Goal: Task Accomplishment & Management: Use online tool/utility

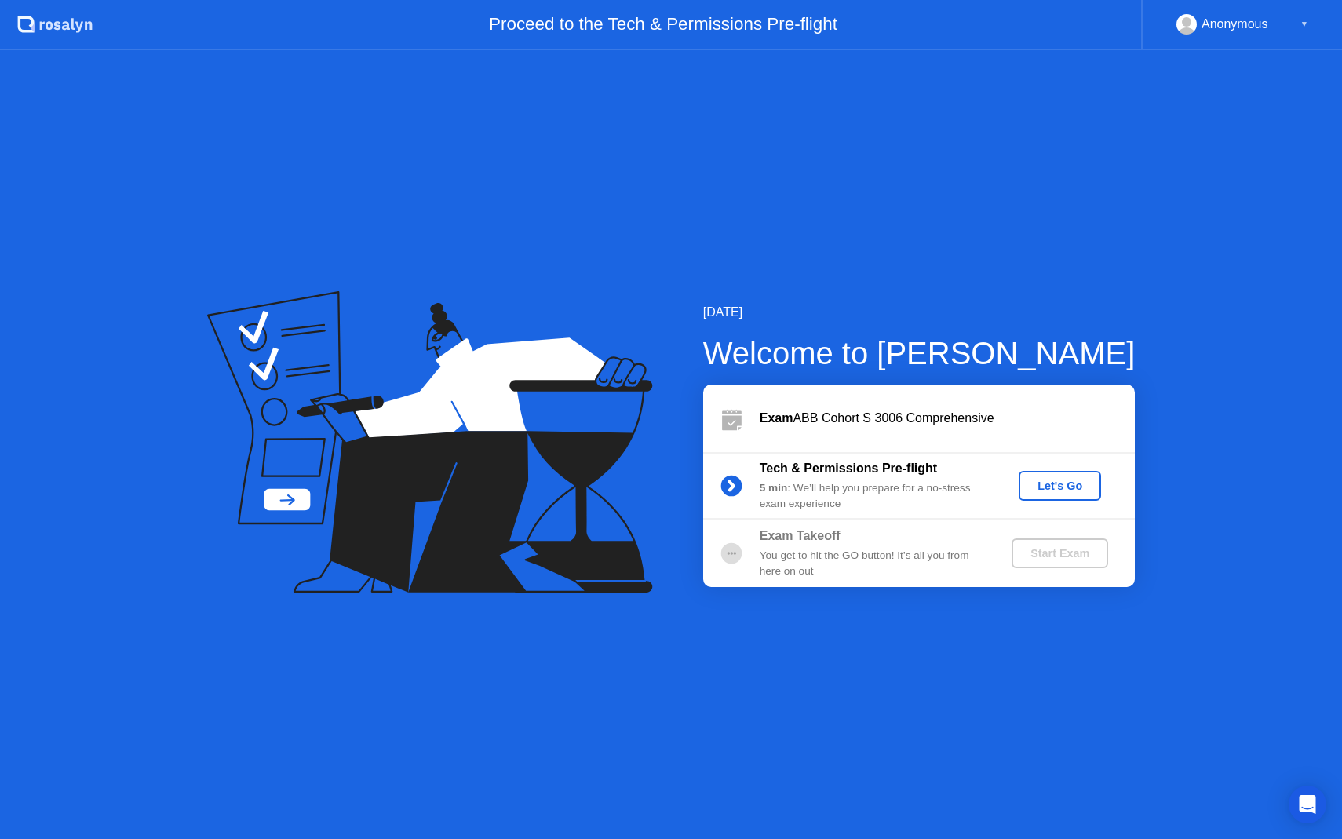
click at [1060, 486] on div "Let's Go" at bounding box center [1060, 485] width 70 height 13
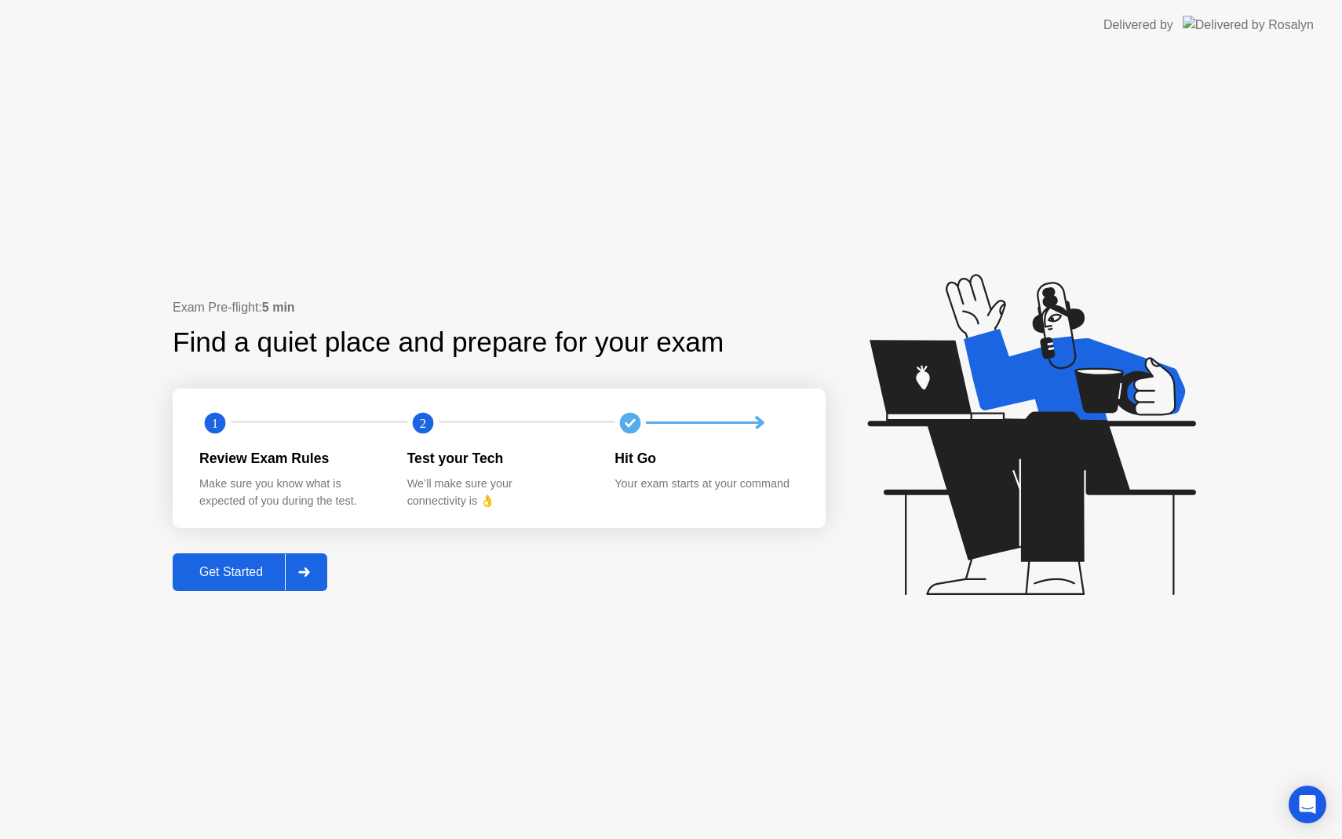
click at [235, 574] on div "Get Started" at bounding box center [230, 572] width 107 height 14
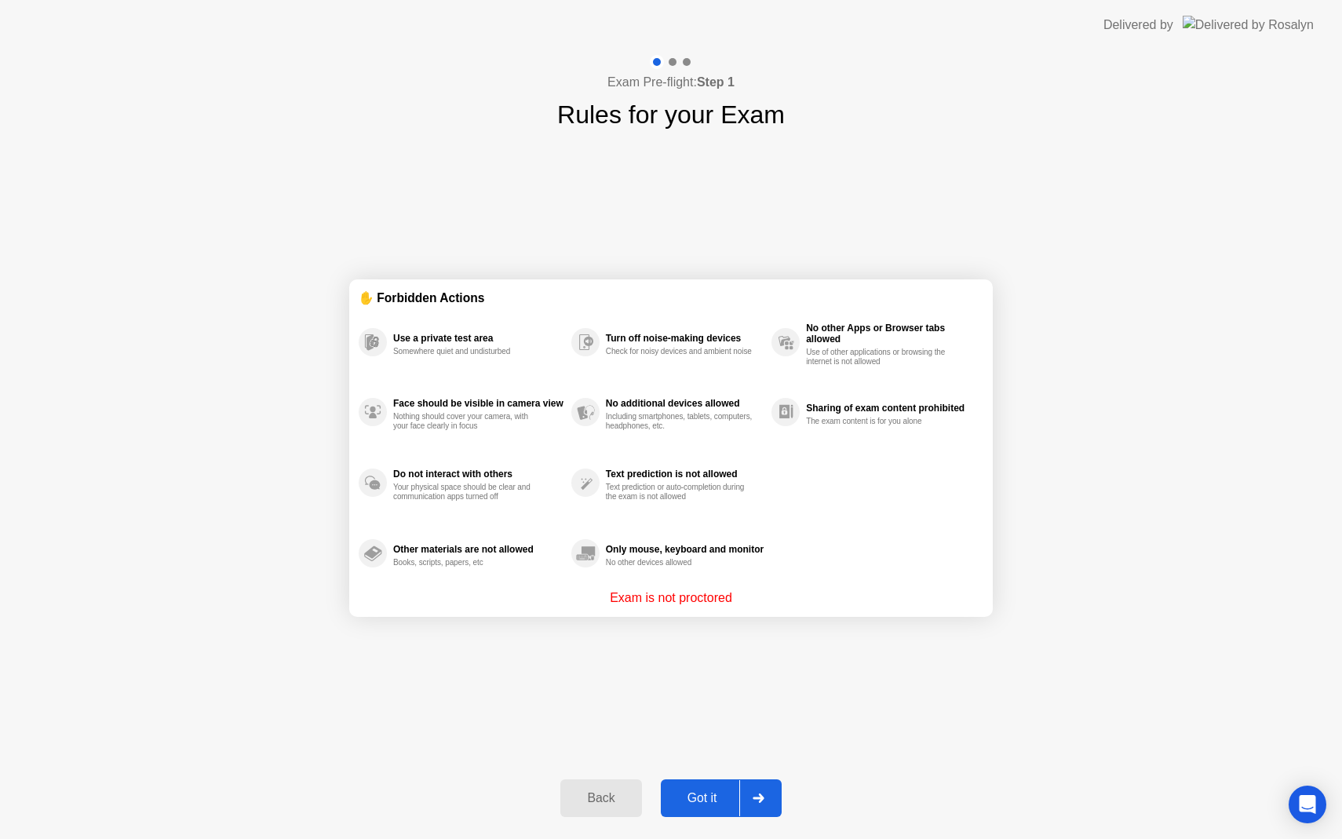
click at [692, 803] on div "Got it" at bounding box center [702, 798] width 74 height 14
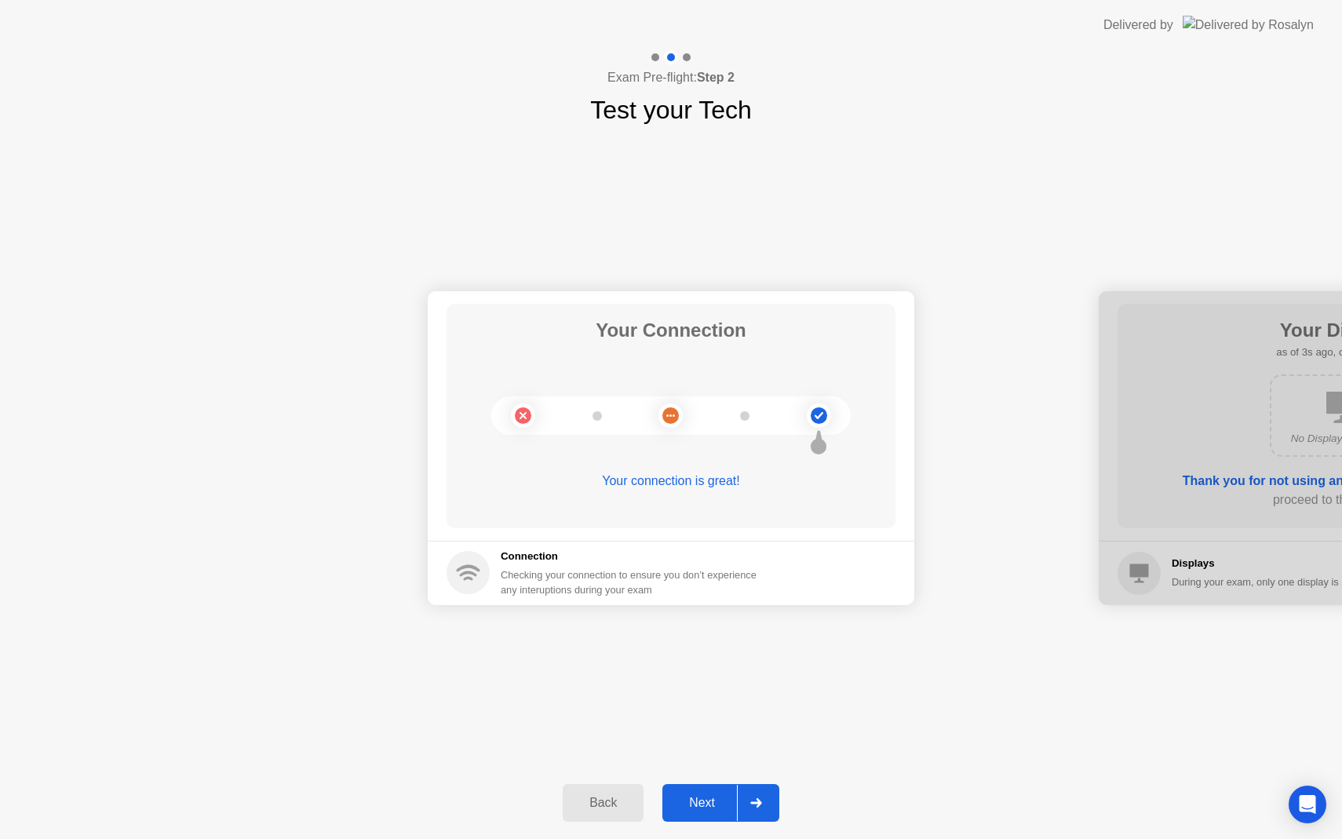
click at [756, 795] on div at bounding box center [756, 803] width 38 height 36
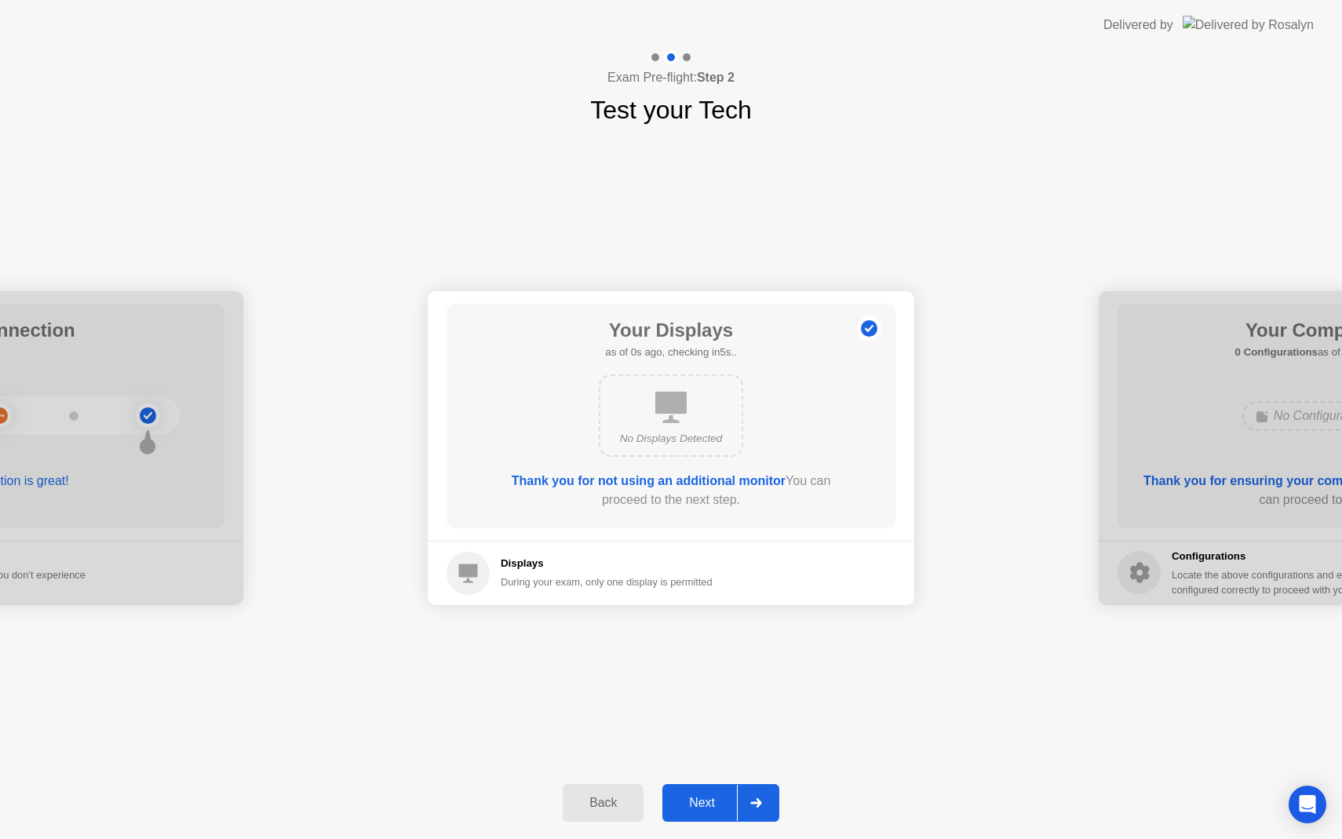
click at [756, 804] on icon at bounding box center [756, 802] width 12 height 9
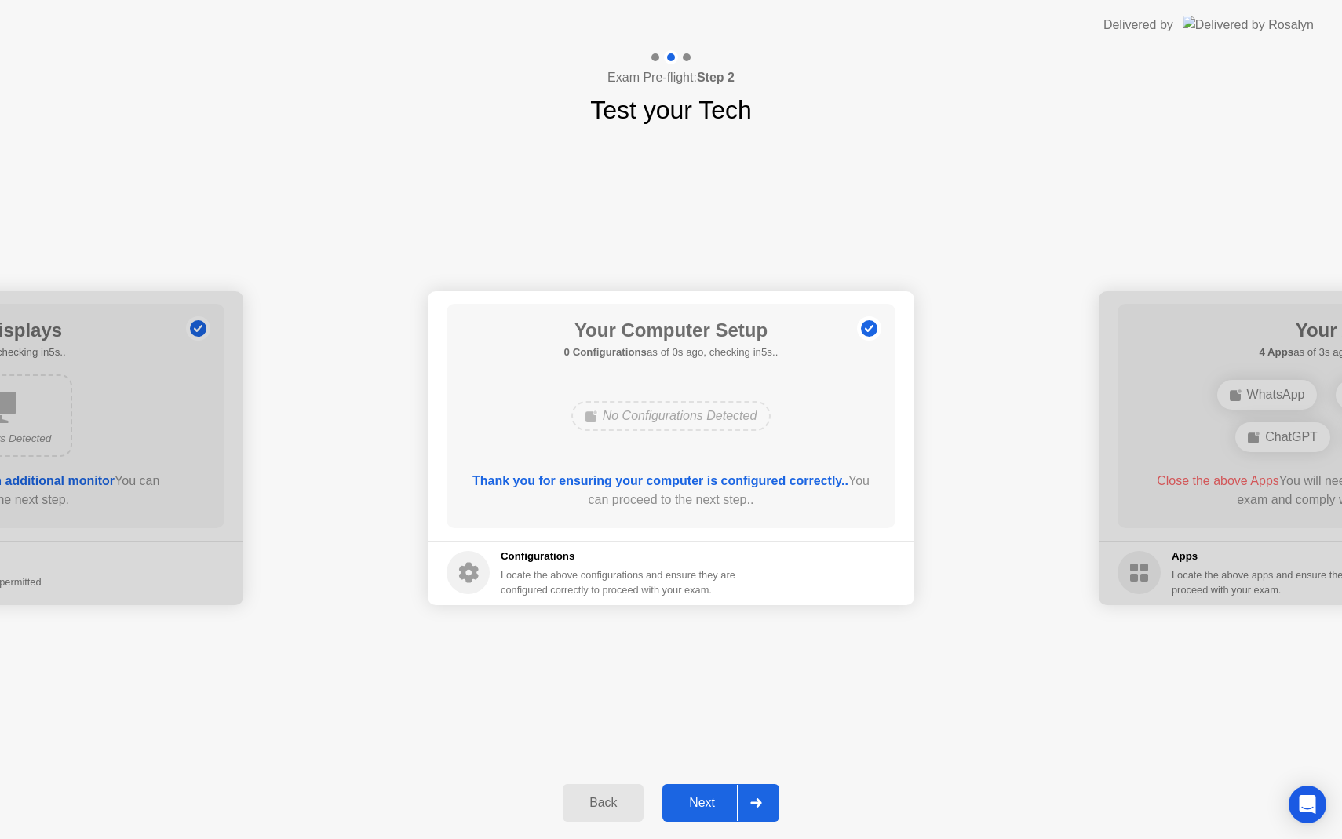
click at [756, 804] on icon at bounding box center [756, 802] width 12 height 9
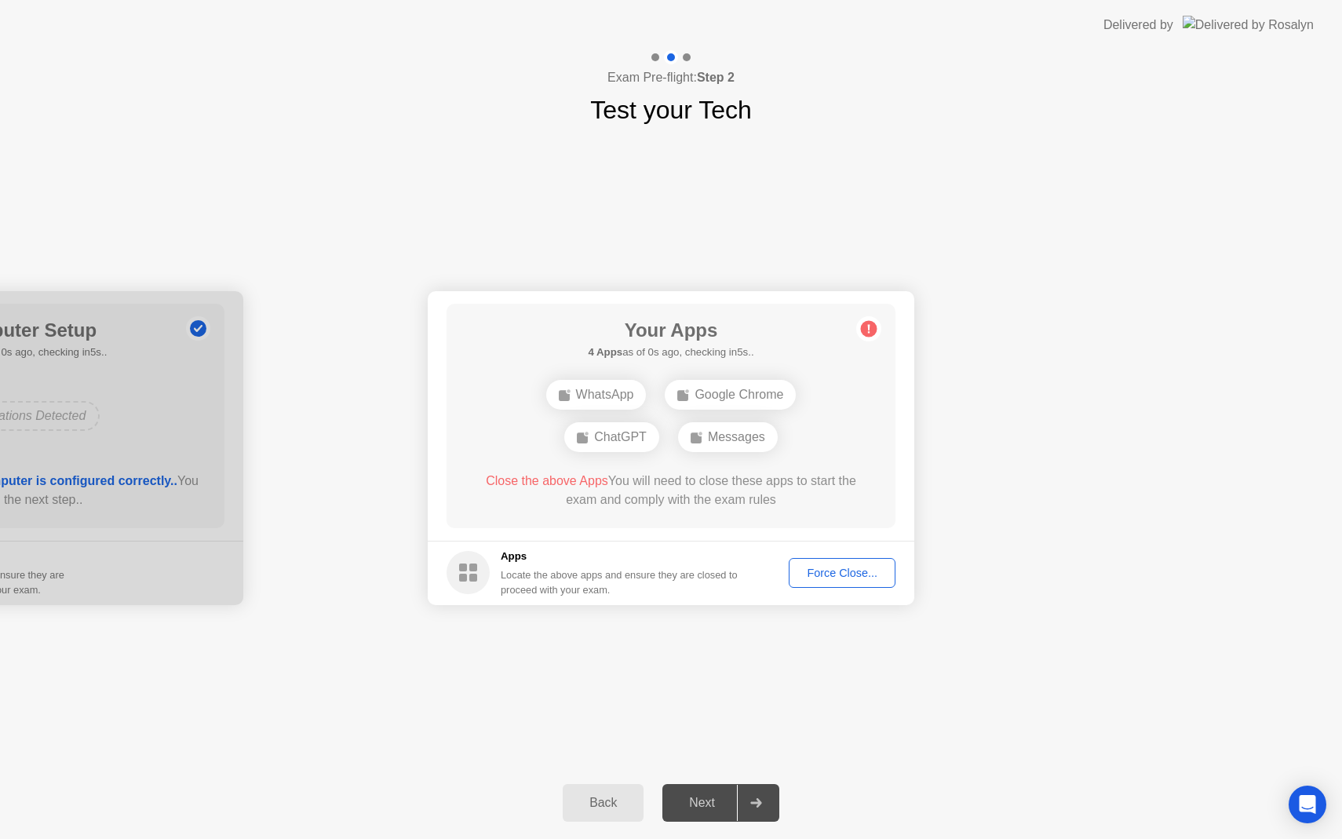
click at [756, 804] on icon at bounding box center [756, 802] width 12 height 9
click at [862, 571] on div "Force Close..." at bounding box center [842, 573] width 96 height 13
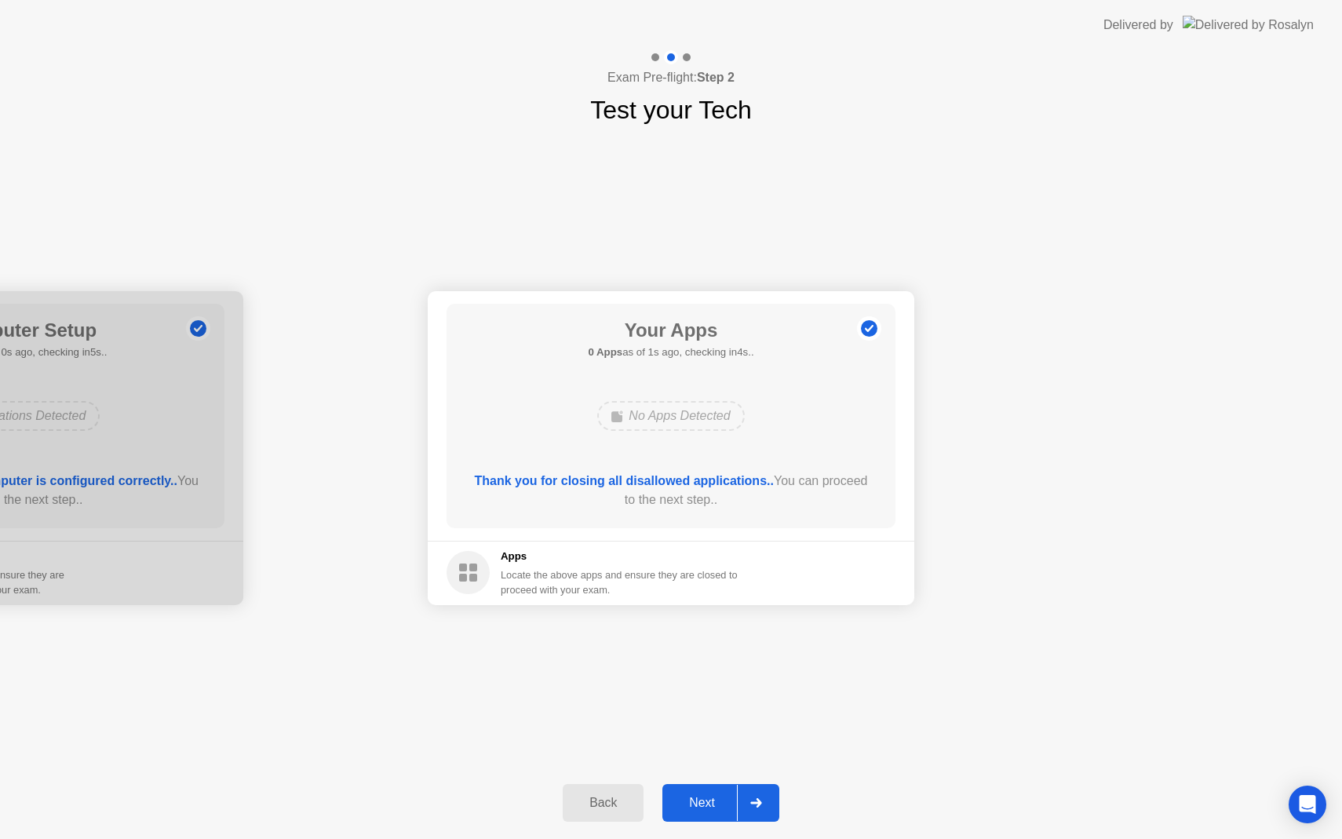
click at [701, 798] on div "Next" at bounding box center [702, 803] width 70 height 14
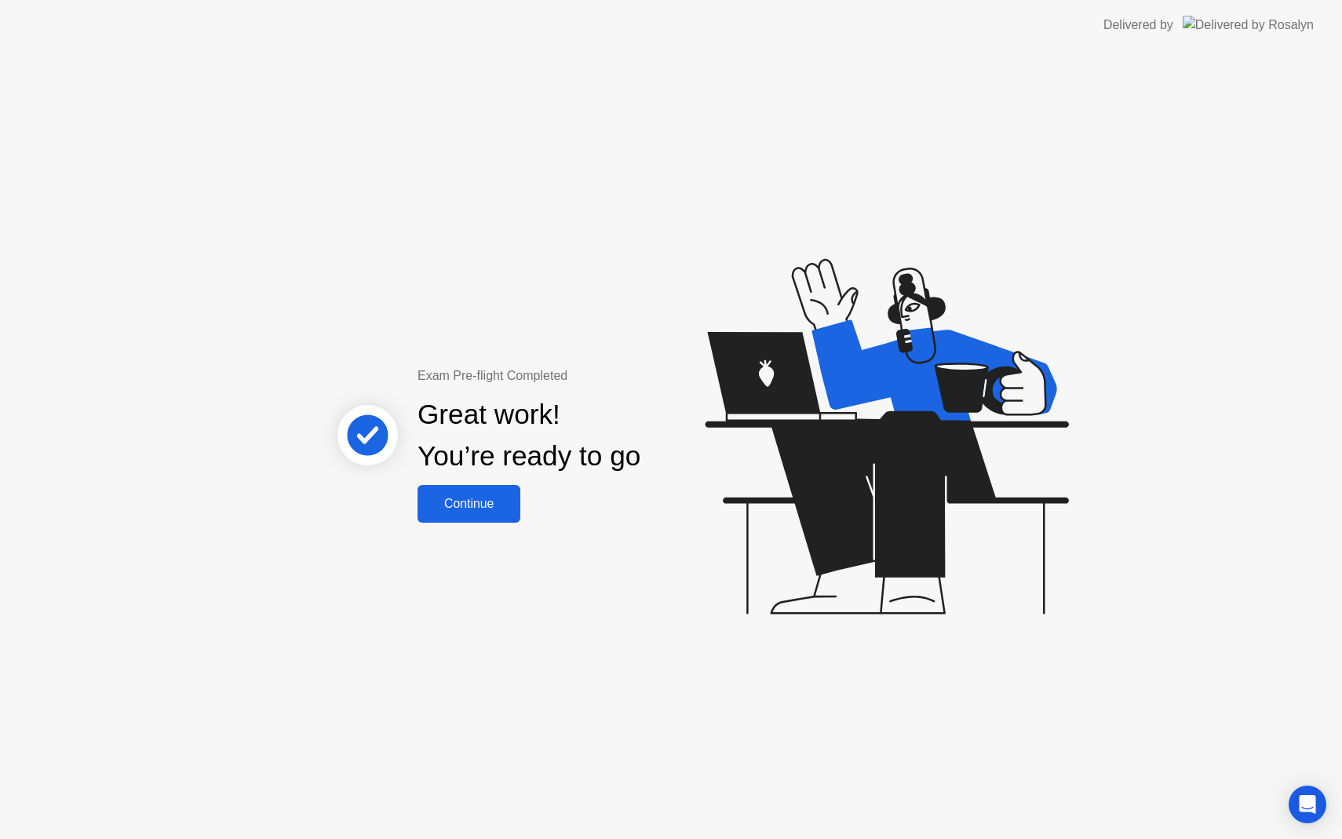
click at [520, 519] on button "Continue" at bounding box center [468, 504] width 103 height 38
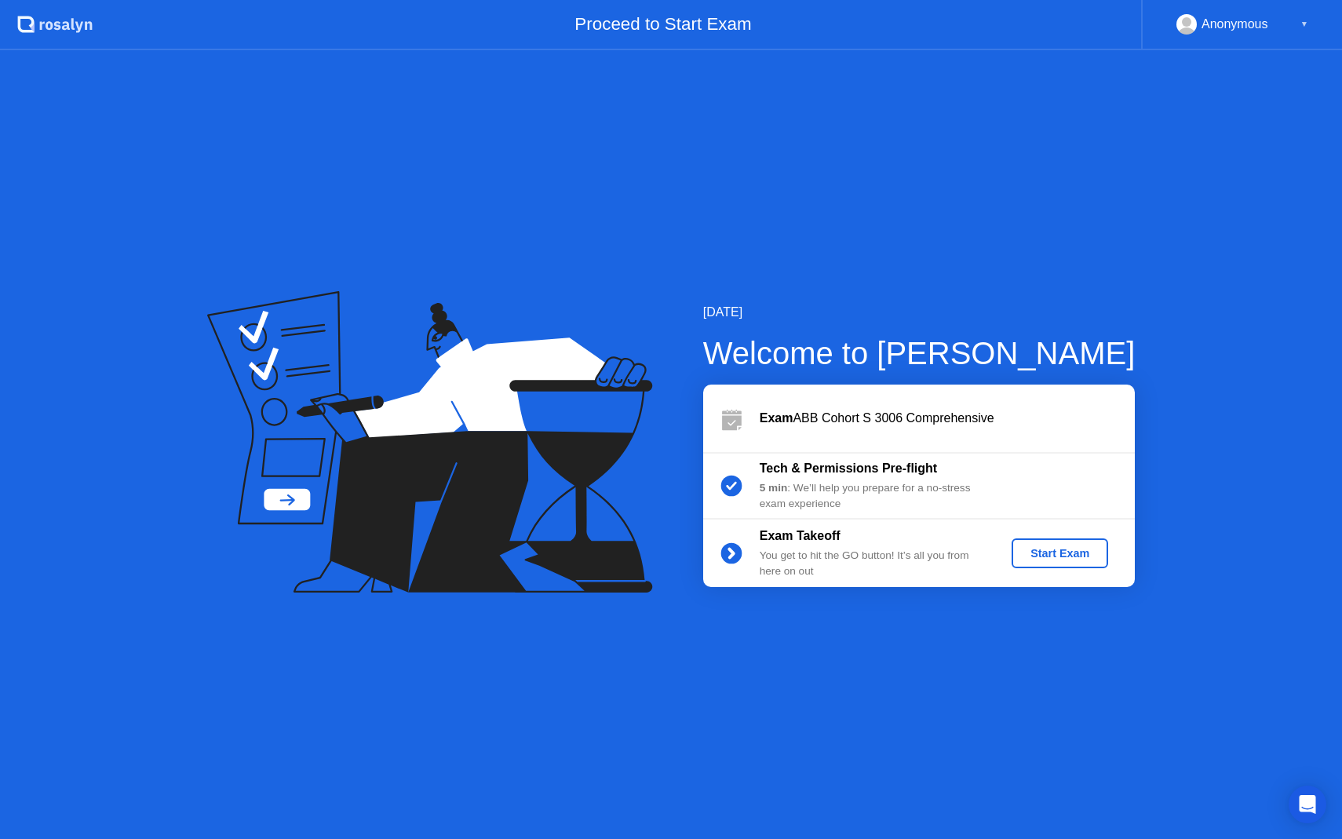
click at [1072, 558] on div "Start Exam" at bounding box center [1060, 553] width 84 height 13
